Goal: Use online tool/utility: Utilize a website feature to perform a specific function

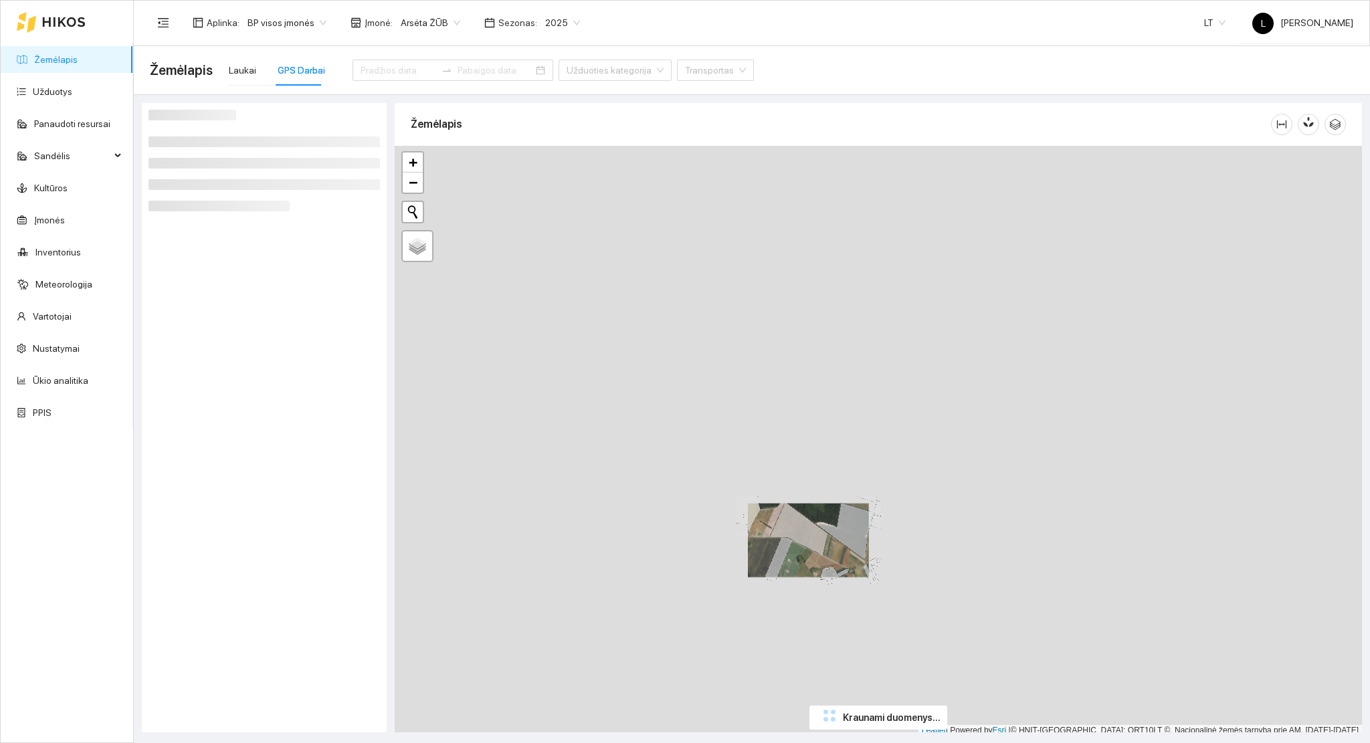
click at [674, 219] on div "+ − Nieko nerasta. Bandykite dar kartą. Žemėlapis Palydovas Leaflet | Powered b…" at bounding box center [879, 441] width 968 height 591
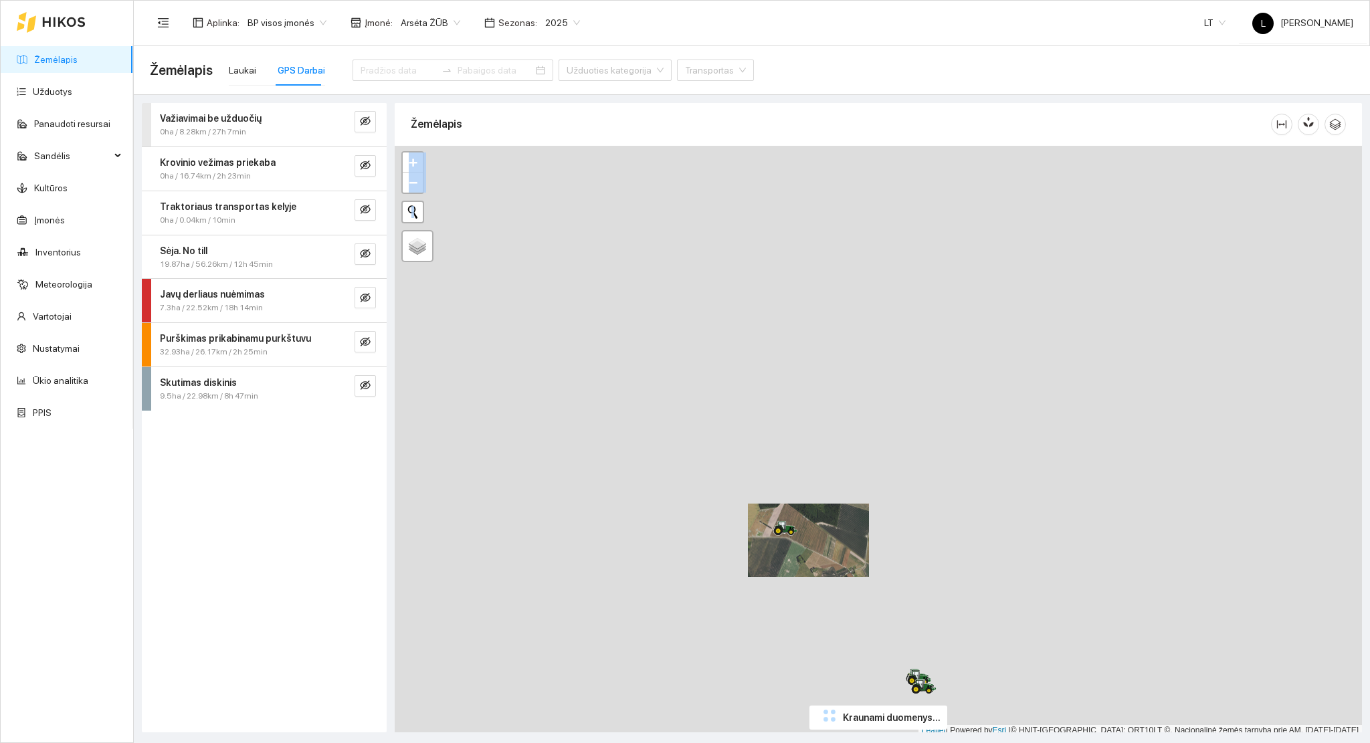
scroll to position [3, 0]
drag, startPoint x: 702, startPoint y: 401, endPoint x: 660, endPoint y: 235, distance: 171.9
click at [660, 235] on div at bounding box center [879, 438] width 968 height 591
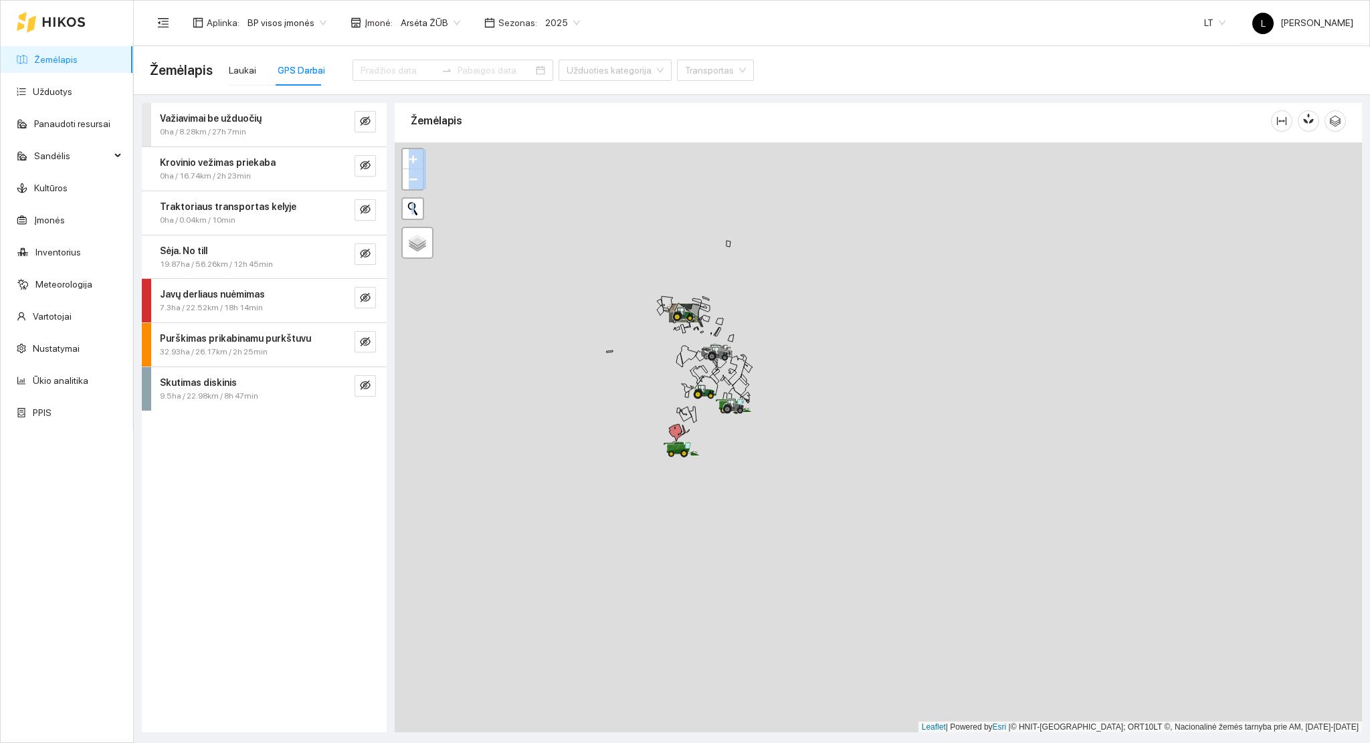
drag, startPoint x: 779, startPoint y: 494, endPoint x: 715, endPoint y: 446, distance: 79.8
click at [775, 456] on div at bounding box center [879, 438] width 968 height 591
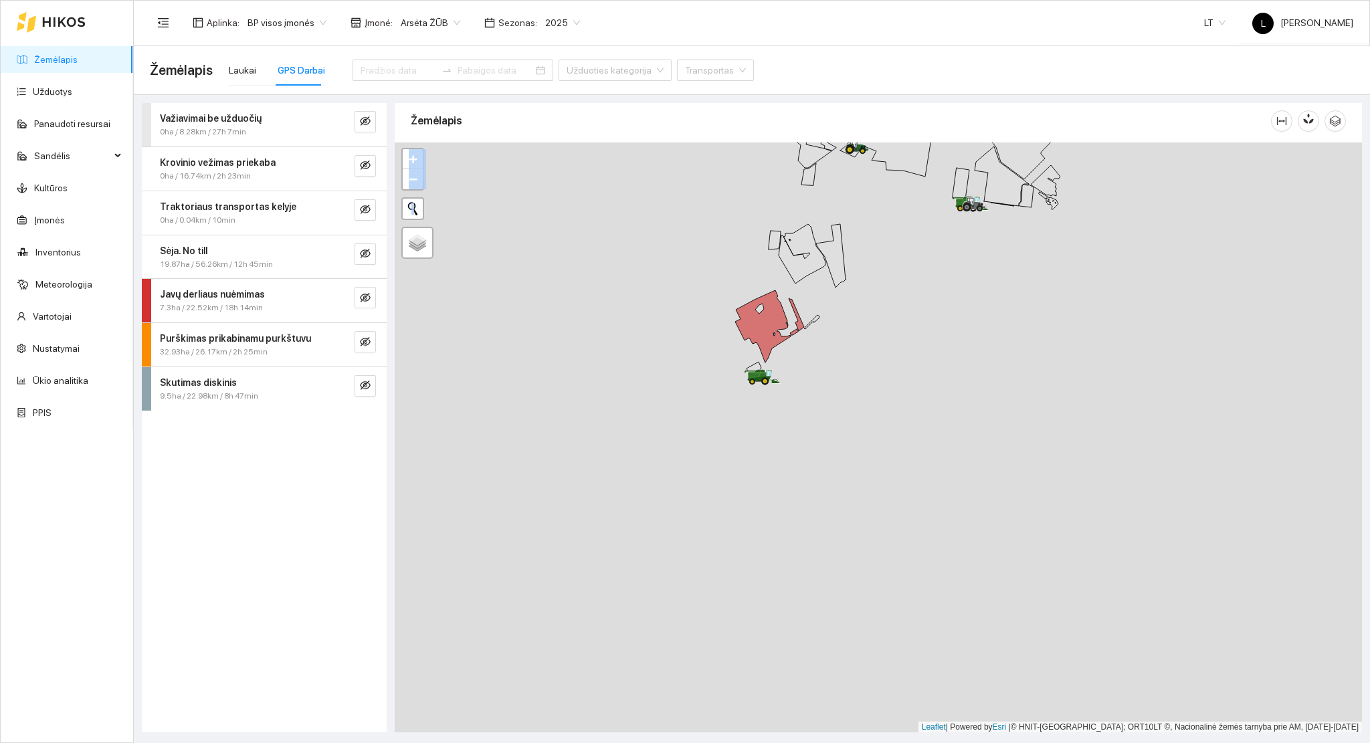
drag, startPoint x: 790, startPoint y: 387, endPoint x: 766, endPoint y: 409, distance: 32.2
click at [778, 409] on div at bounding box center [879, 438] width 968 height 591
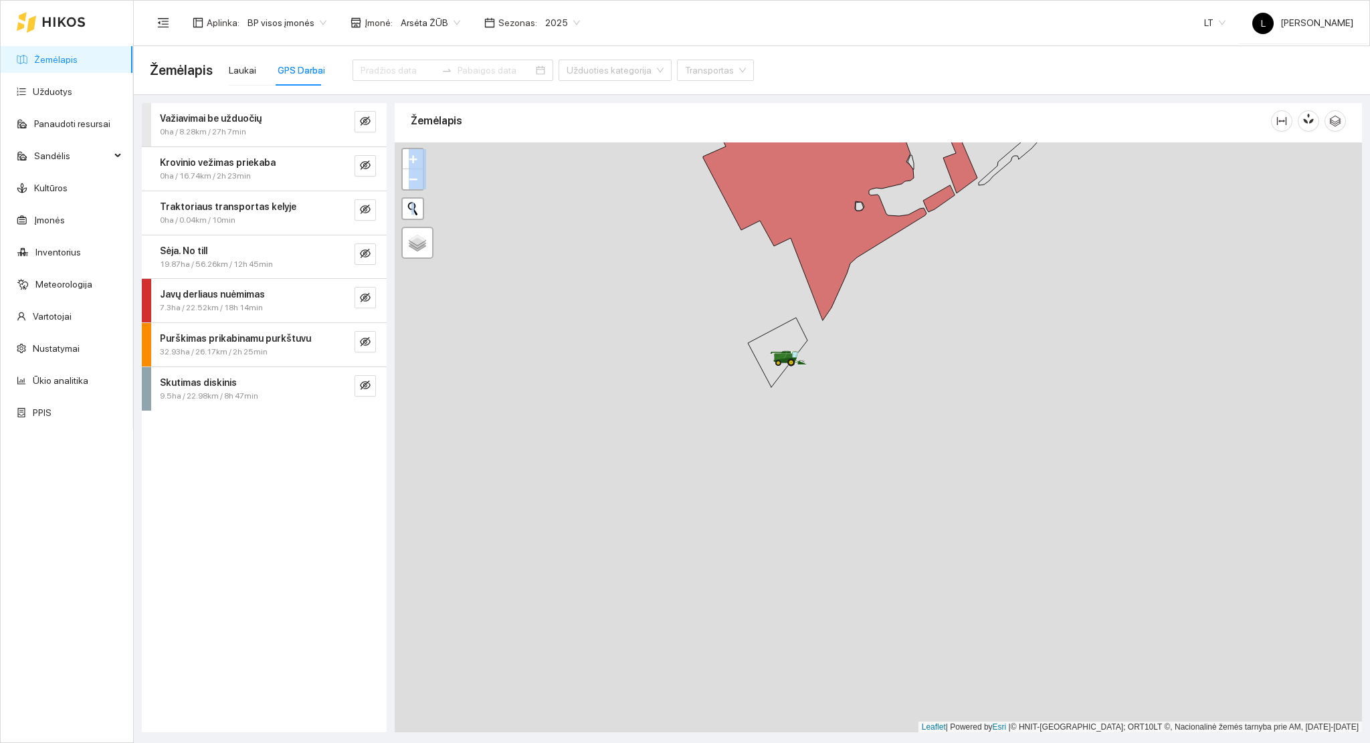
drag, startPoint x: 801, startPoint y: 381, endPoint x: 737, endPoint y: 438, distance: 85.3
click at [767, 430] on div at bounding box center [879, 438] width 968 height 591
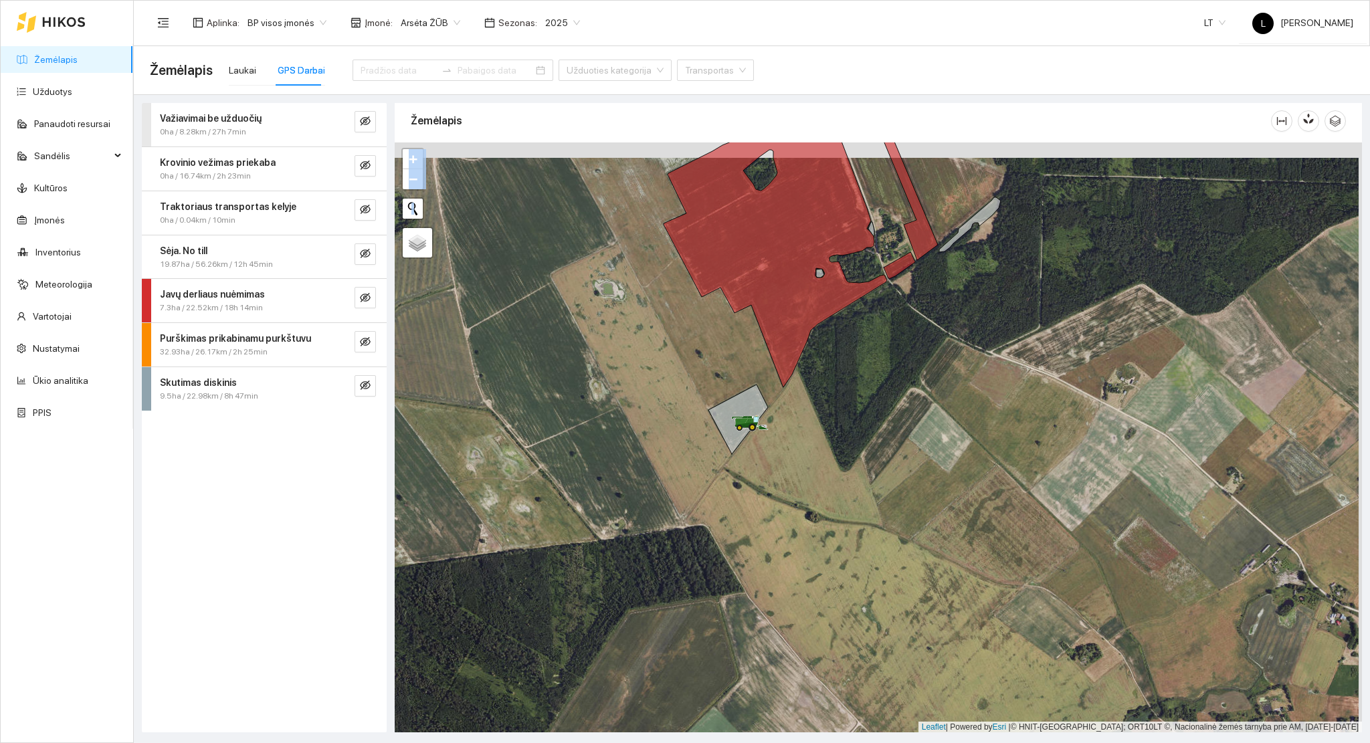
drag, startPoint x: 565, startPoint y: 385, endPoint x: 559, endPoint y: 406, distance: 21.8
click at [559, 405] on div at bounding box center [879, 438] width 968 height 591
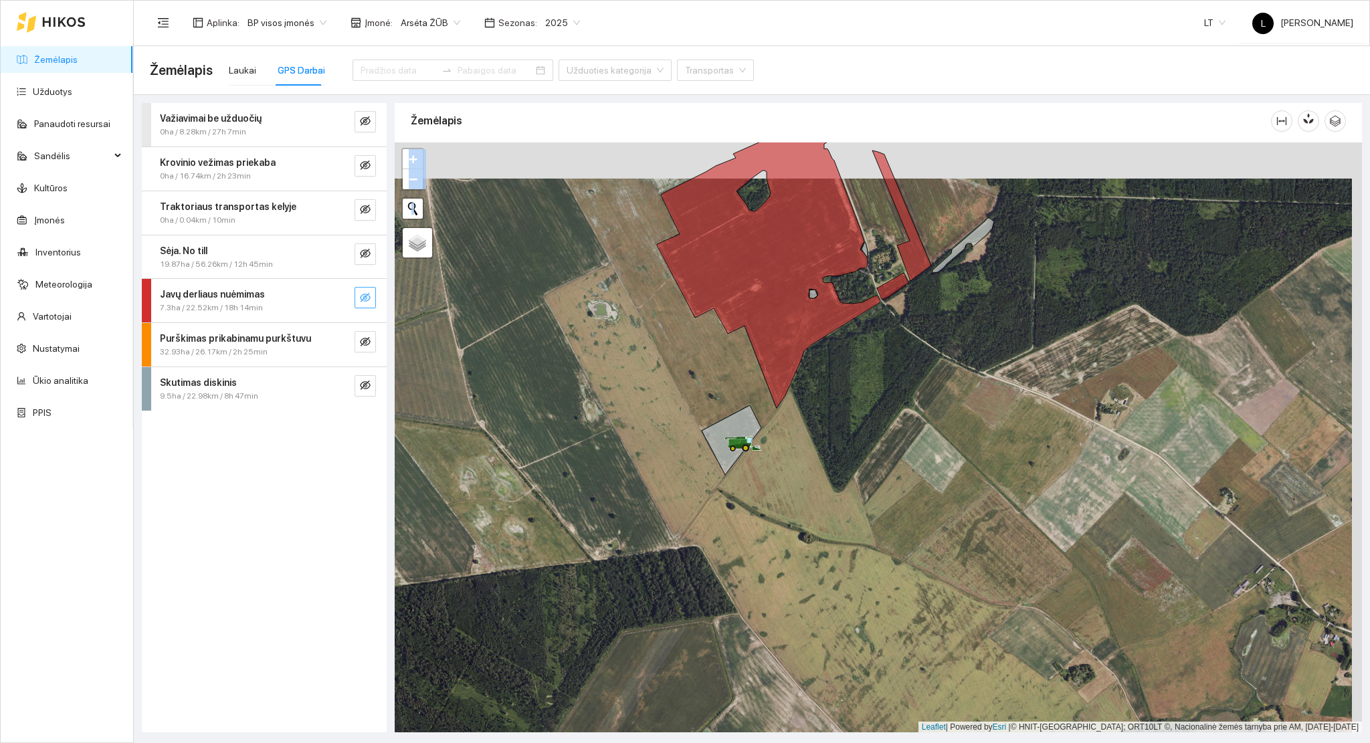
click at [361, 293] on icon "eye-invisible" at bounding box center [365, 297] width 11 height 11
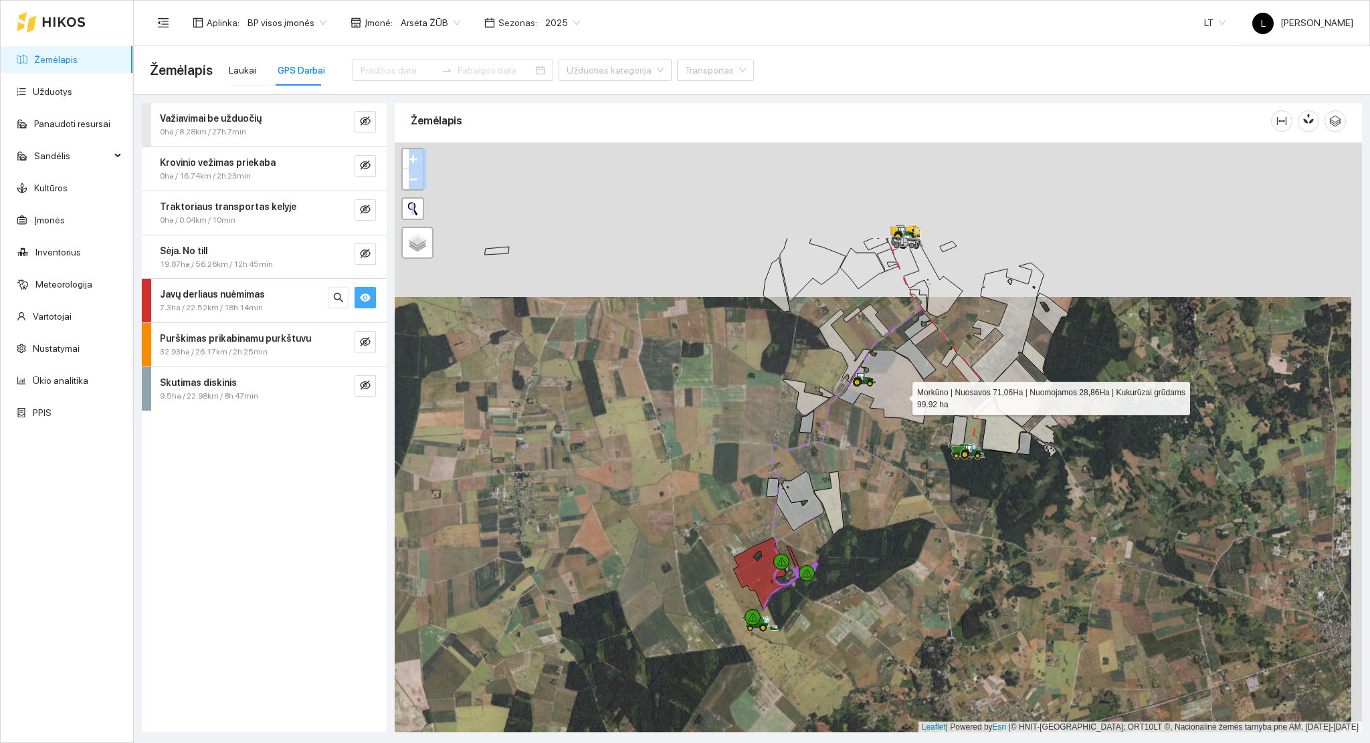
drag, startPoint x: 906, startPoint y: 288, endPoint x: 901, endPoint y: 395, distance: 106.5
click at [901, 395] on icon at bounding box center [883, 387] width 91 height 74
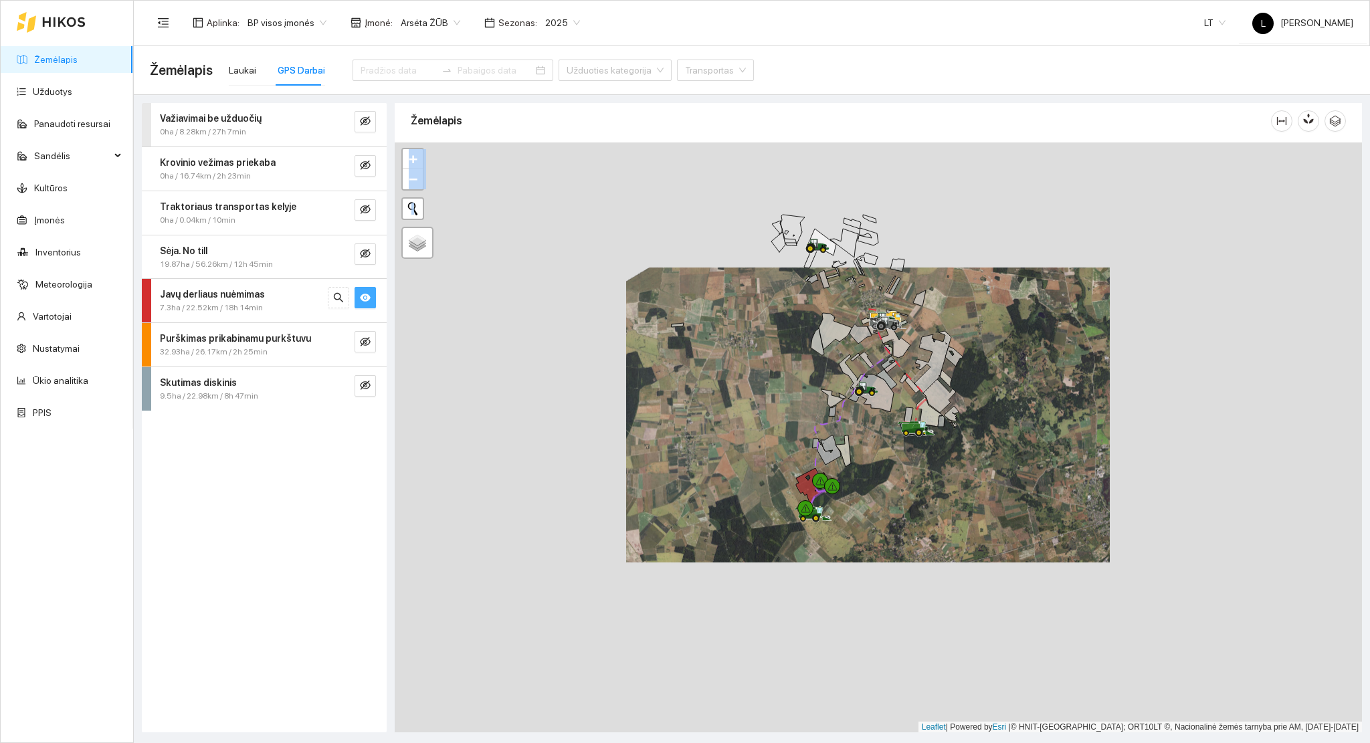
drag, startPoint x: 875, startPoint y: 466, endPoint x: 911, endPoint y: 443, distance: 43.6
click at [881, 455] on div at bounding box center [879, 438] width 968 height 591
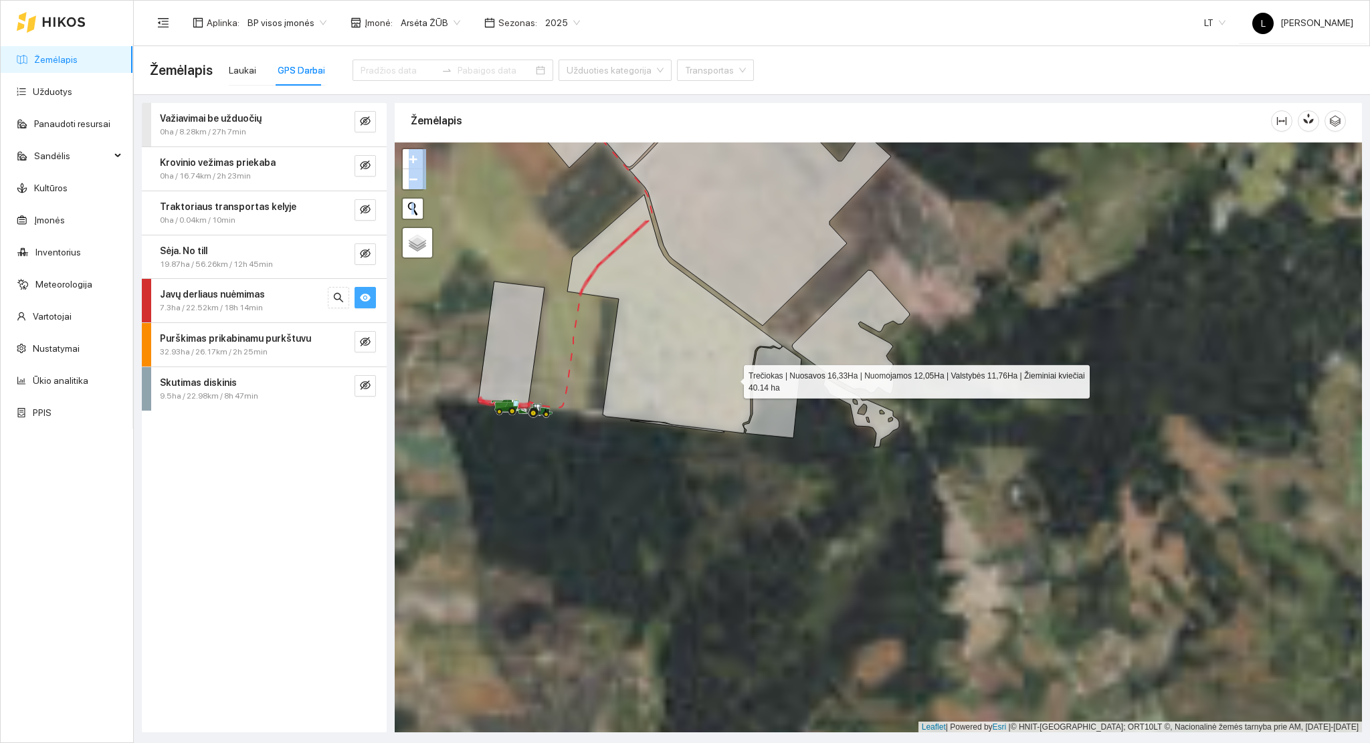
drag, startPoint x: 602, startPoint y: 353, endPoint x: 748, endPoint y: 394, distance: 151.5
click at [771, 387] on icon at bounding box center [674, 314] width 215 height 239
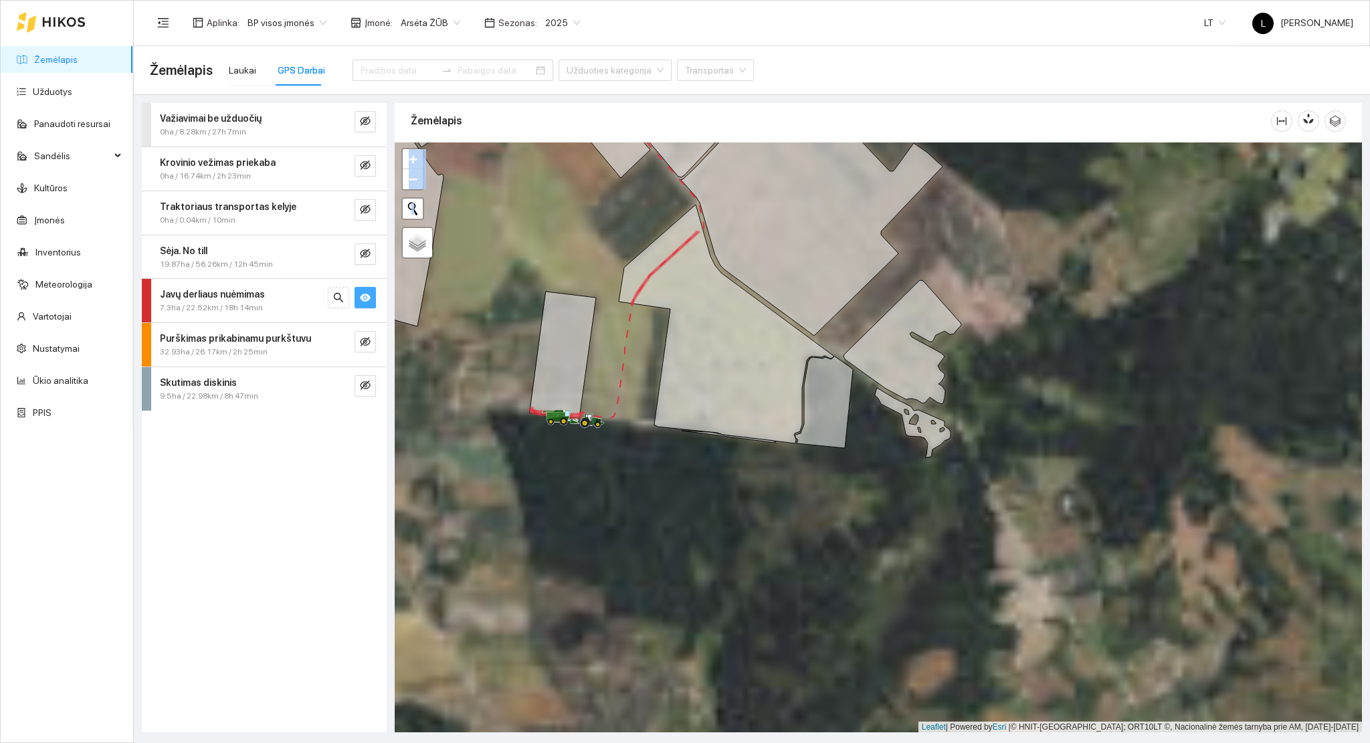
click at [705, 440] on div at bounding box center [879, 438] width 968 height 591
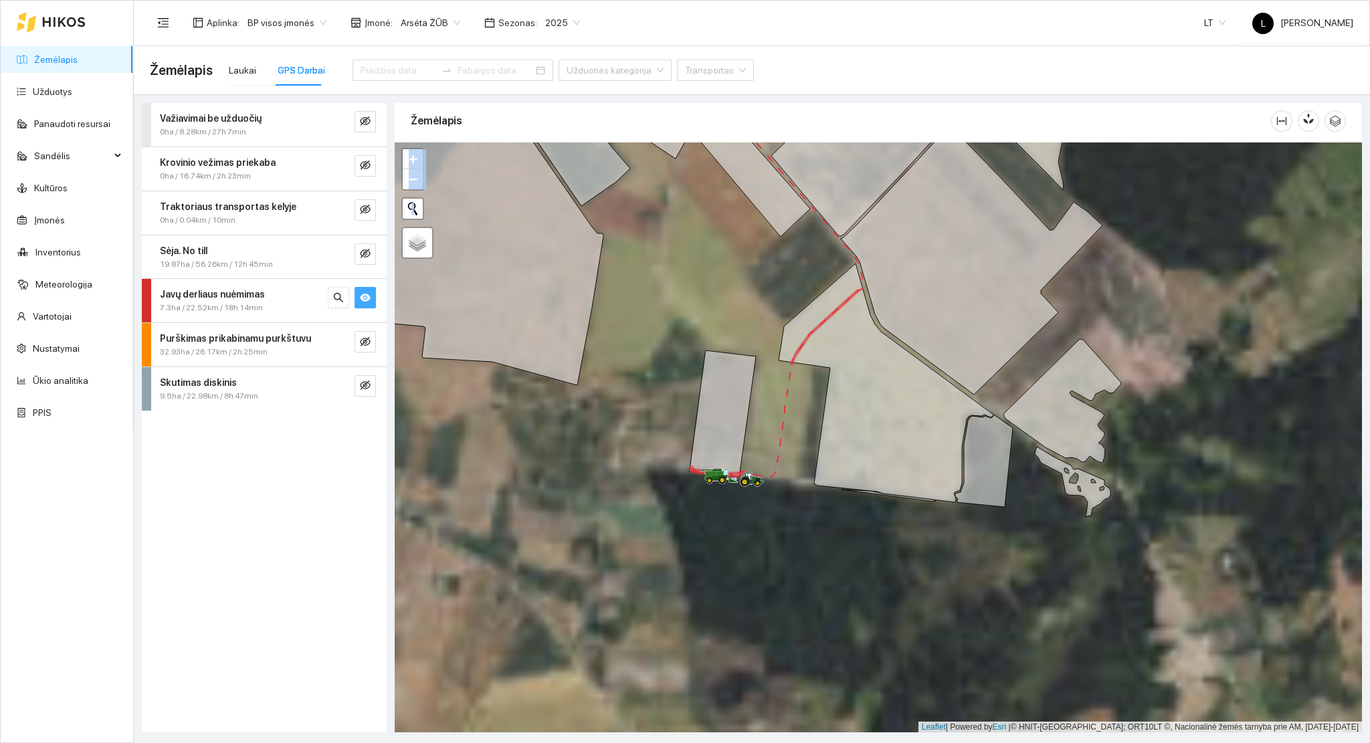
drag, startPoint x: 678, startPoint y: 412, endPoint x: 762, endPoint y: 452, distance: 93.4
click at [762, 452] on div at bounding box center [879, 438] width 968 height 591
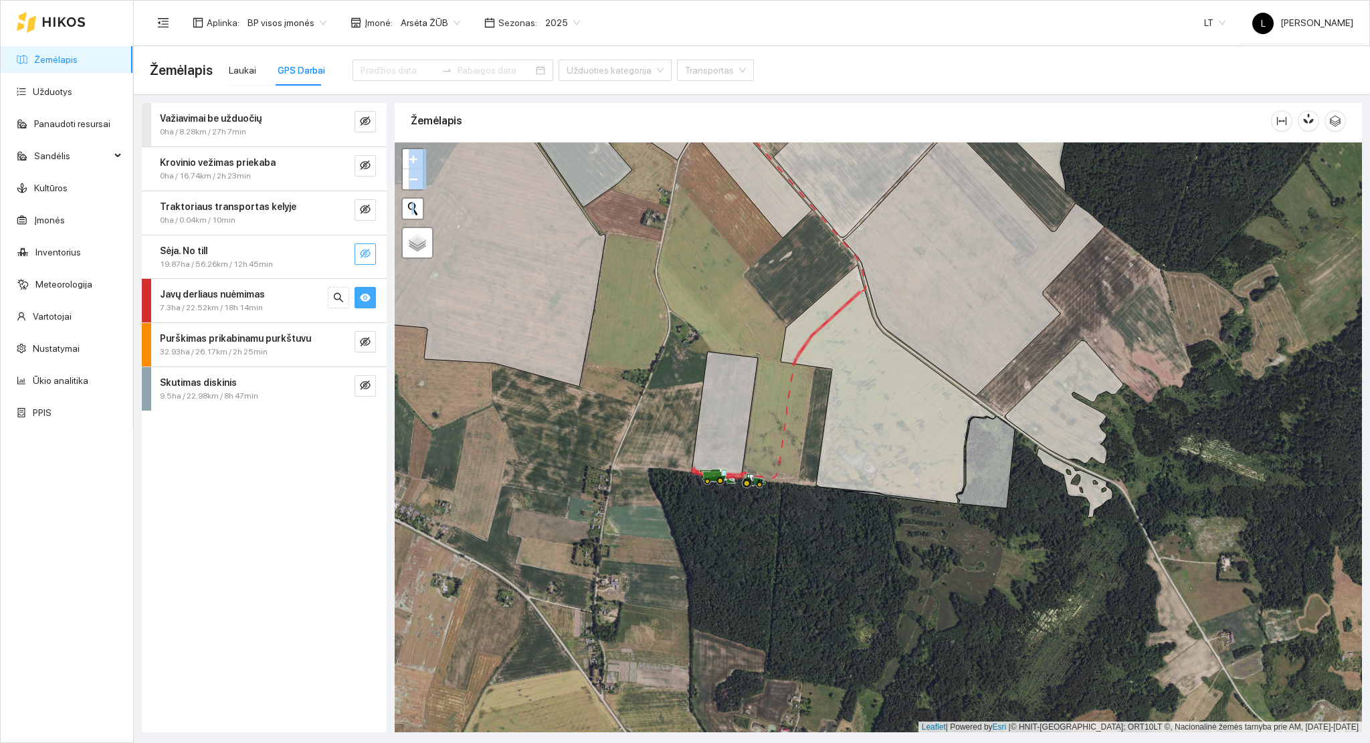
click at [367, 250] on icon "eye-invisible" at bounding box center [365, 253] width 11 height 11
click at [366, 250] on icon "eye" at bounding box center [365, 254] width 11 height 8
click at [365, 214] on icon "eye-invisible" at bounding box center [365, 209] width 11 height 11
click at [365, 213] on icon "eye" at bounding box center [365, 209] width 11 height 8
click at [365, 167] on icon "eye-invisible" at bounding box center [365, 165] width 11 height 11
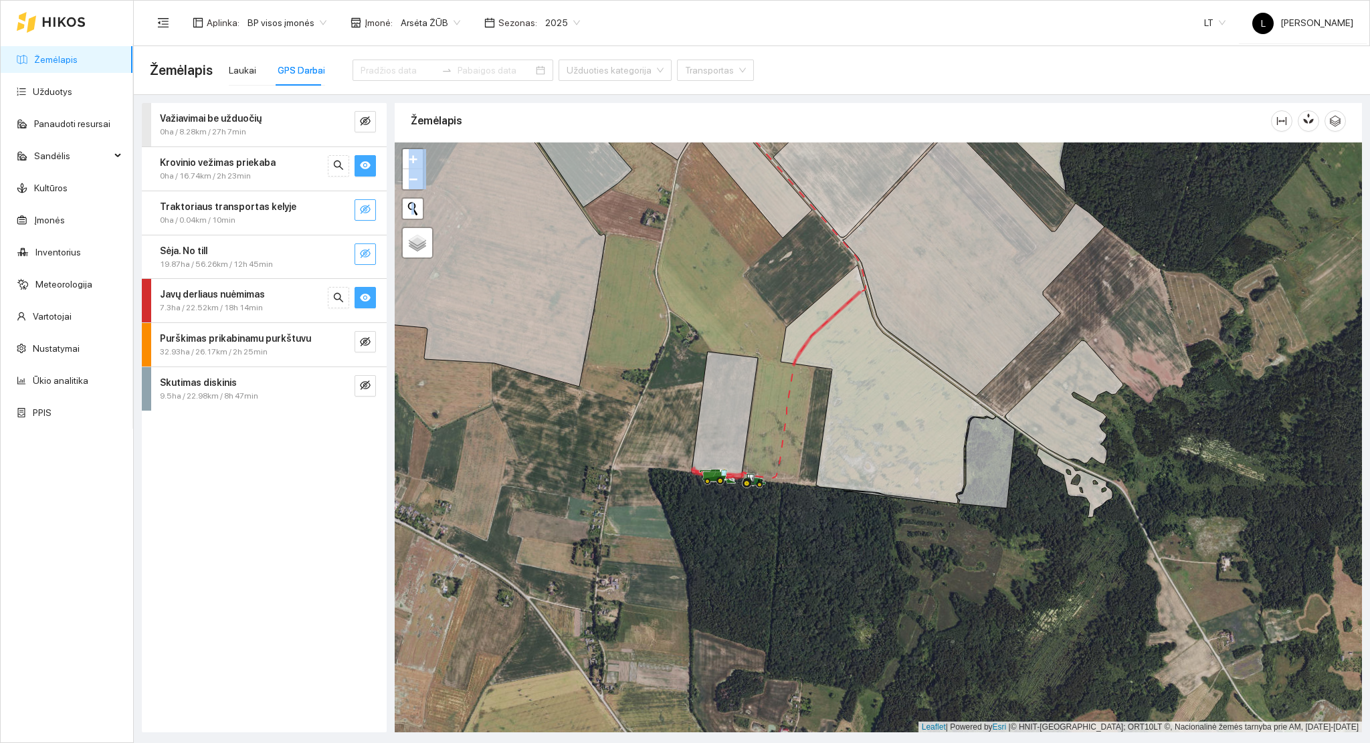
click at [365, 163] on icon "eye" at bounding box center [365, 165] width 11 height 11
click at [369, 128] on span "eye-invisible" at bounding box center [365, 122] width 11 height 13
click at [366, 126] on icon "eye" at bounding box center [365, 121] width 11 height 11
click at [366, 126] on icon "eye-invisible" at bounding box center [365, 121] width 11 height 11
click at [278, 133] on div "0ha / 8.28km / 27h 7min" at bounding box center [242, 132] width 164 height 13
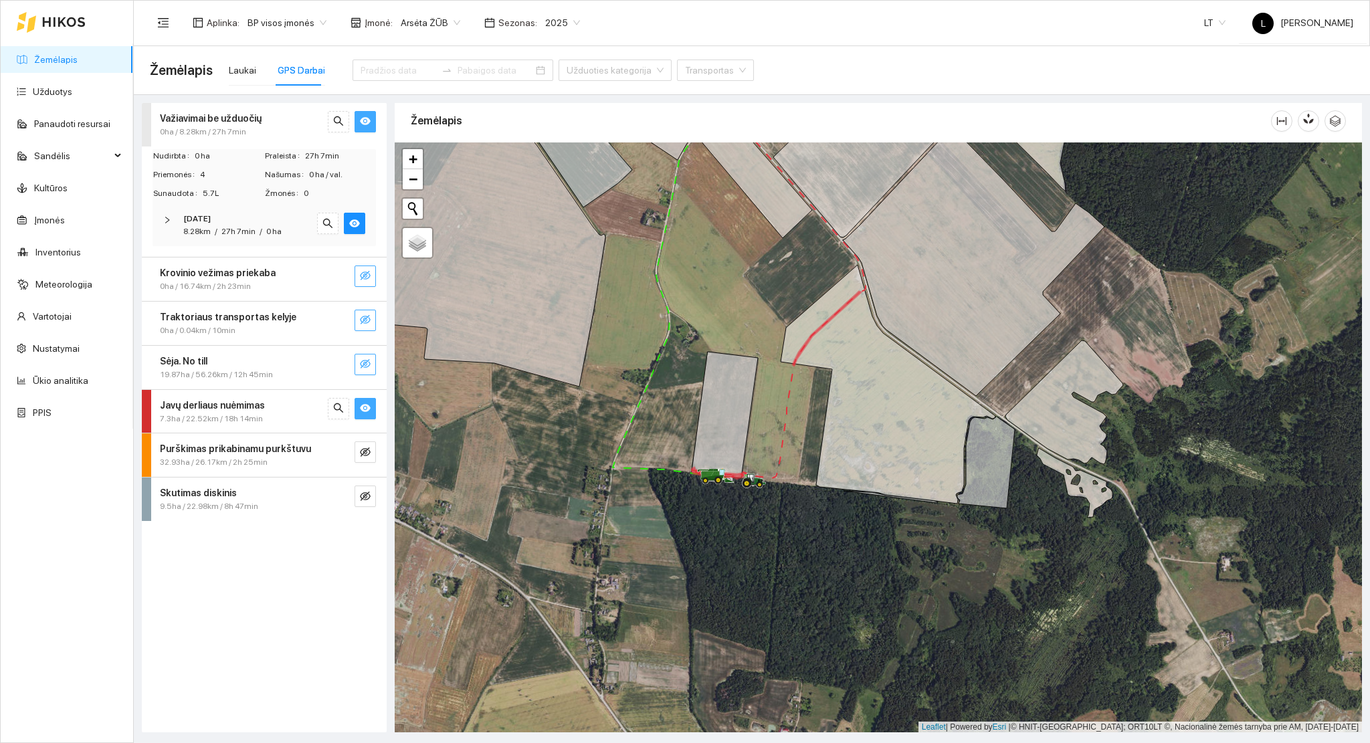
click at [215, 227] on span "/" at bounding box center [216, 231] width 3 height 9
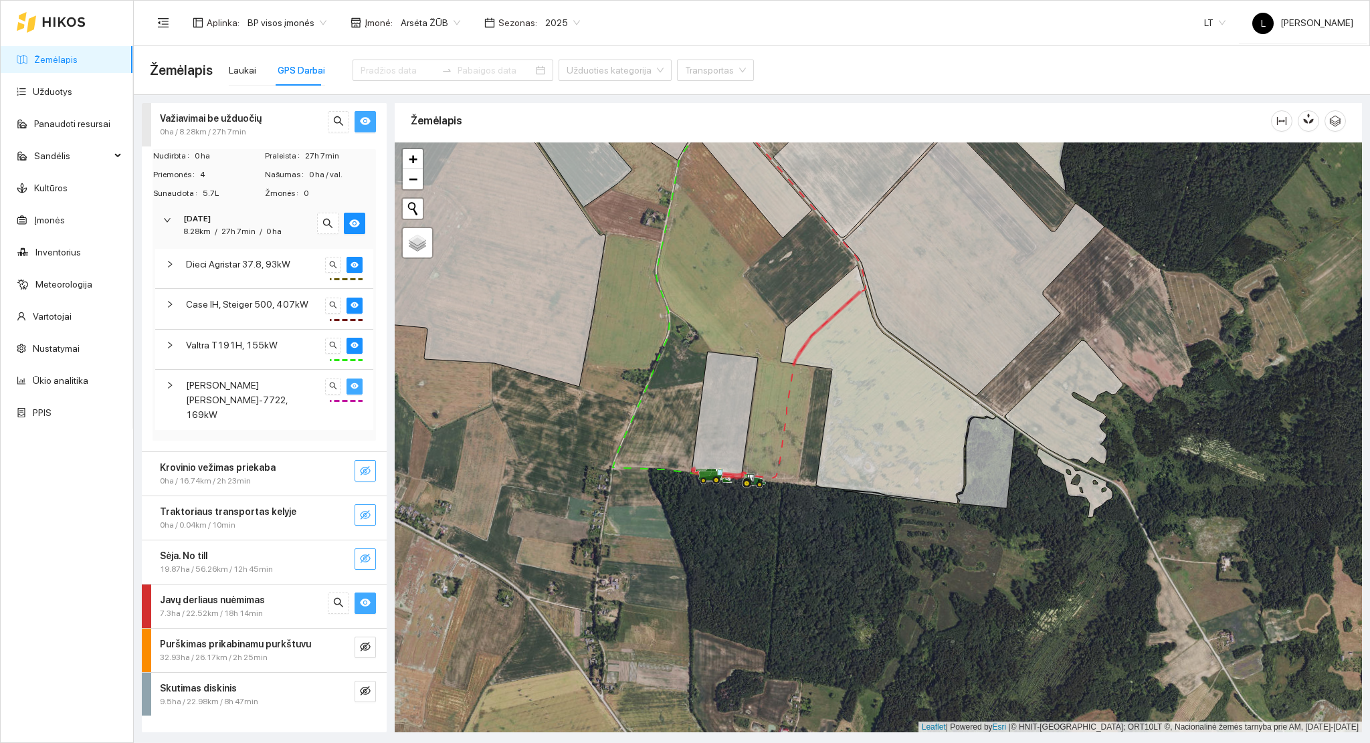
drag, startPoint x: 351, startPoint y: 385, endPoint x: 349, endPoint y: 373, distance: 12.2
click at [352, 385] on icon "eye" at bounding box center [355, 386] width 8 height 6
click at [349, 306] on button "button" at bounding box center [355, 306] width 16 height 16
click at [355, 266] on icon "eye" at bounding box center [355, 265] width 8 height 6
click at [365, 598] on span "eye" at bounding box center [365, 604] width 11 height 13
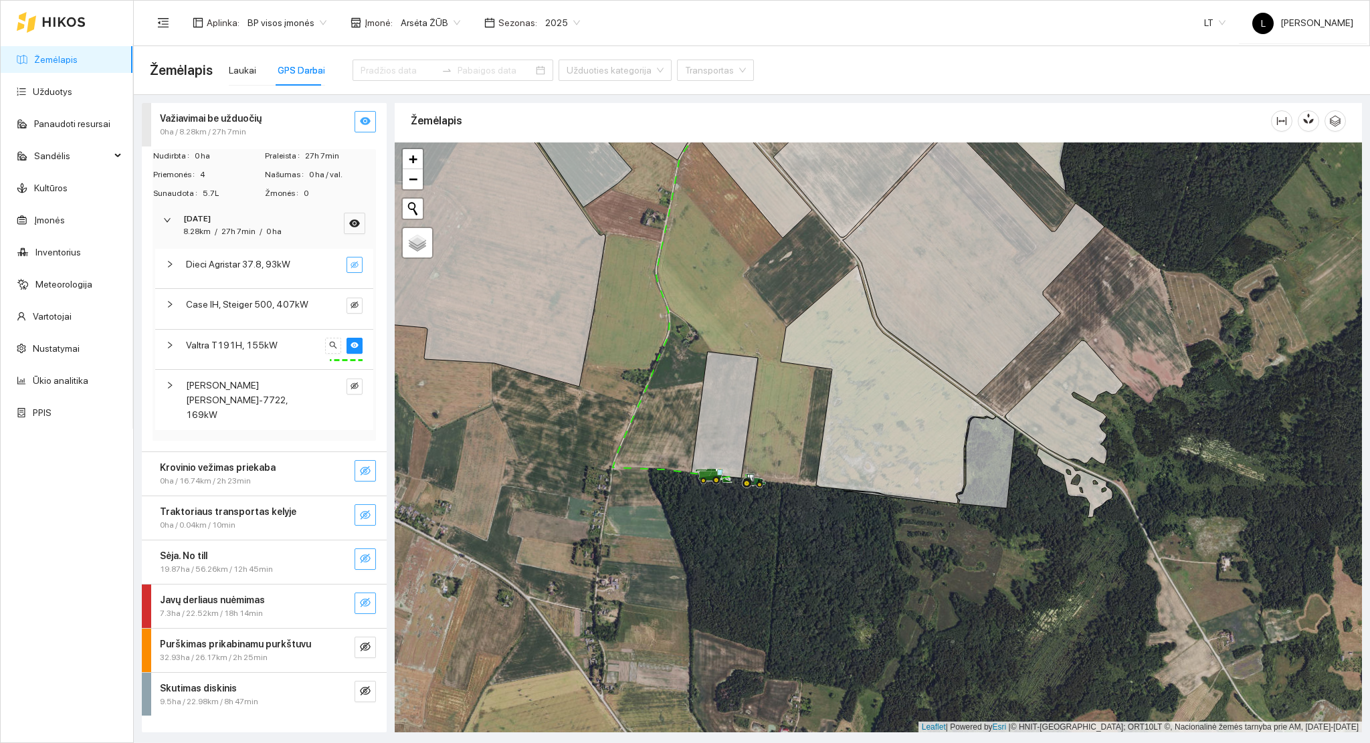
click at [365, 598] on icon "eye-invisible" at bounding box center [365, 603] width 11 height 11
click at [341, 598] on icon "search" at bounding box center [338, 603] width 11 height 11
